Goal: Task Accomplishment & Management: Manage account settings

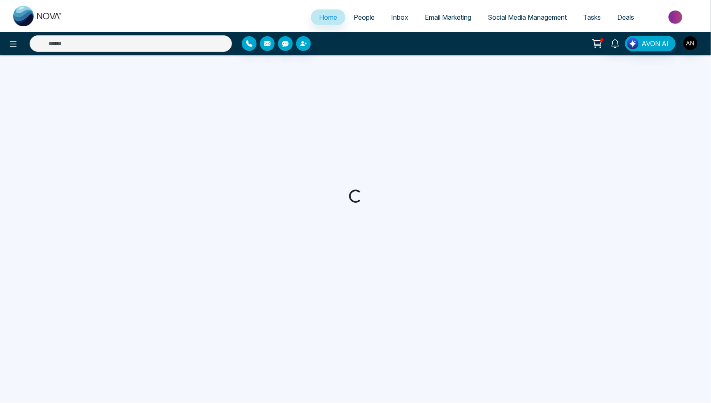
click at [303, 49] on button "button" at bounding box center [303, 43] width 15 height 15
click at [305, 46] on icon "button" at bounding box center [303, 43] width 7 height 7
select select "*"
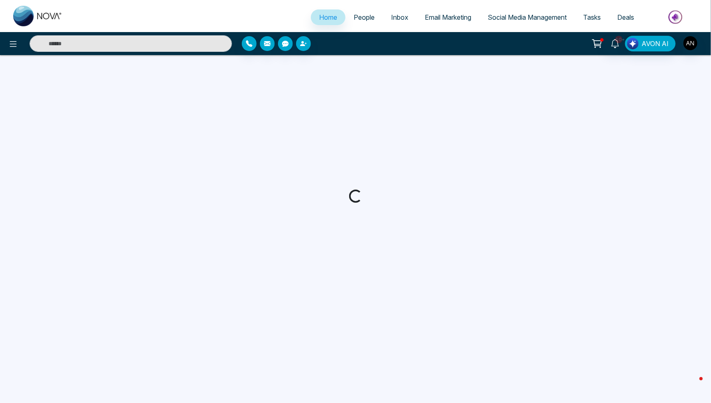
select select "*"
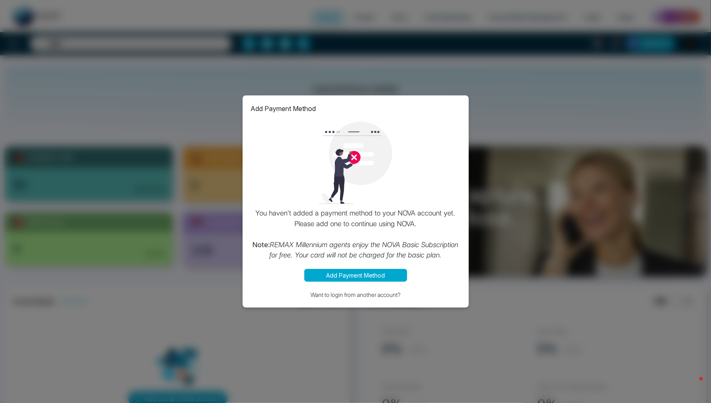
click at [391, 279] on button "Add Payment Method" at bounding box center [355, 275] width 103 height 13
